Goal: Browse casually: Explore the website without a specific task or goal

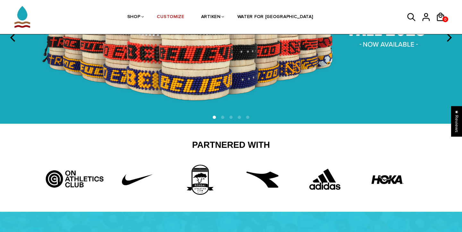
scroll to position [52, 0]
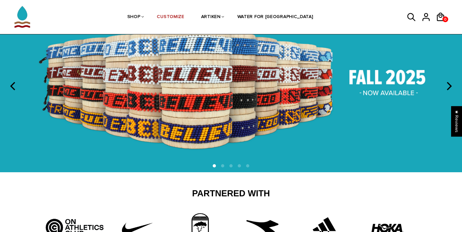
click at [218, 48] on img at bounding box center [231, 86] width 462 height 172
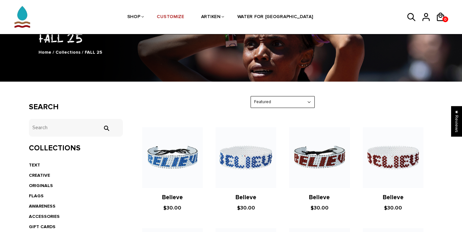
scroll to position [51, 0]
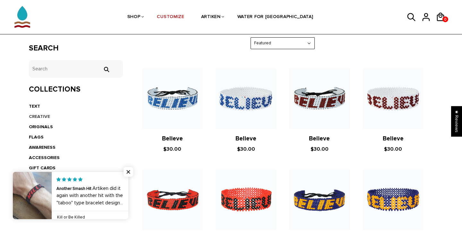
scroll to position [115, 0]
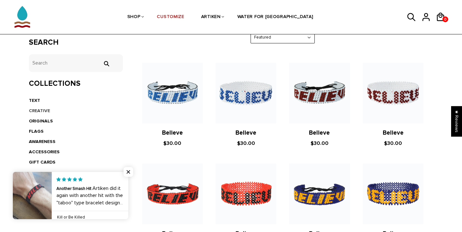
click at [39, 109] on link "CREATIVE" at bounding box center [39, 110] width 21 height 5
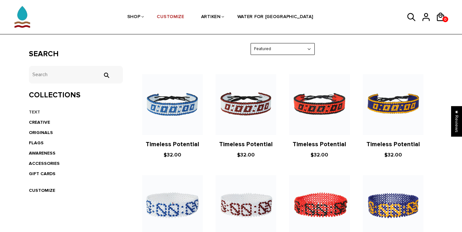
scroll to position [98, 0]
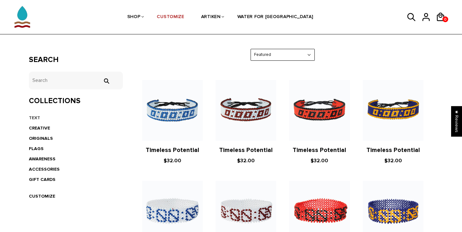
click at [36, 115] on link "TEXT" at bounding box center [34, 117] width 11 height 5
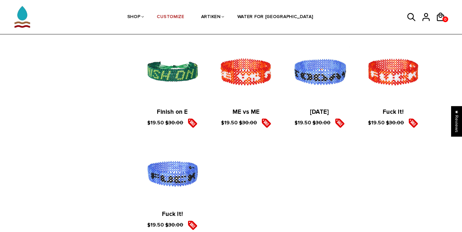
scroll to position [1150, 0]
